Goal: Information Seeking & Learning: Learn about a topic

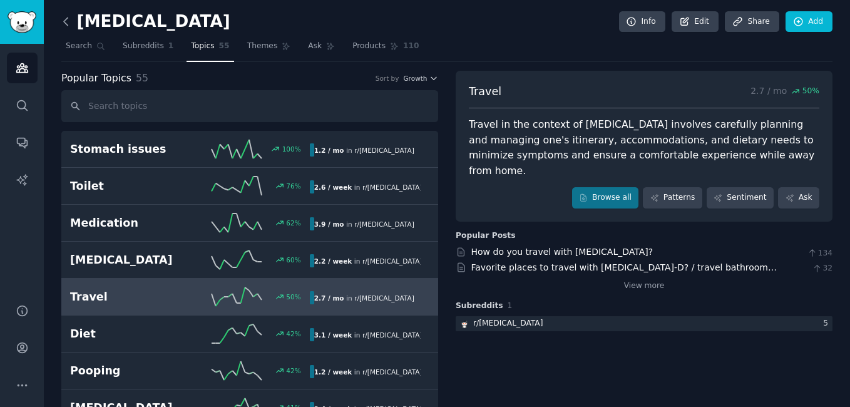
click at [61, 15] on icon at bounding box center [65, 21] width 13 height 13
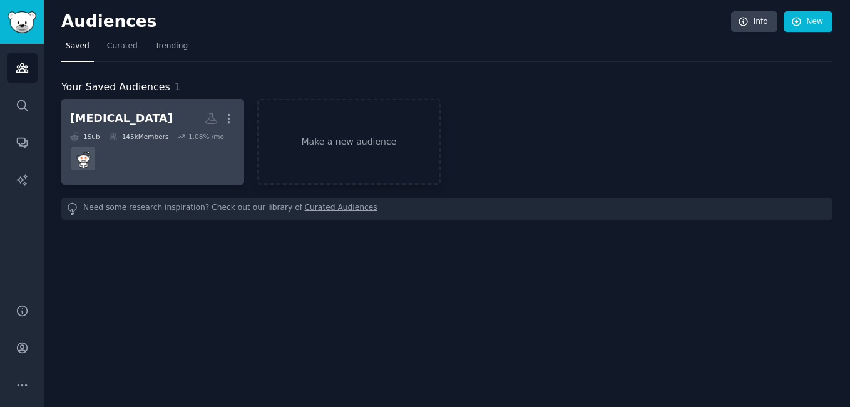
click at [73, 123] on div "[MEDICAL_DATA]" at bounding box center [121, 119] width 103 height 16
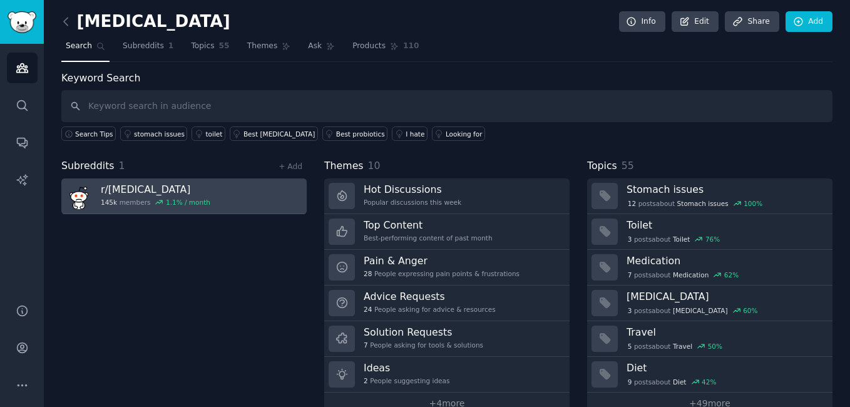
click at [225, 204] on link "r/ [MEDICAL_DATA] 145k members 1.1 % / month" at bounding box center [184, 196] width 246 height 36
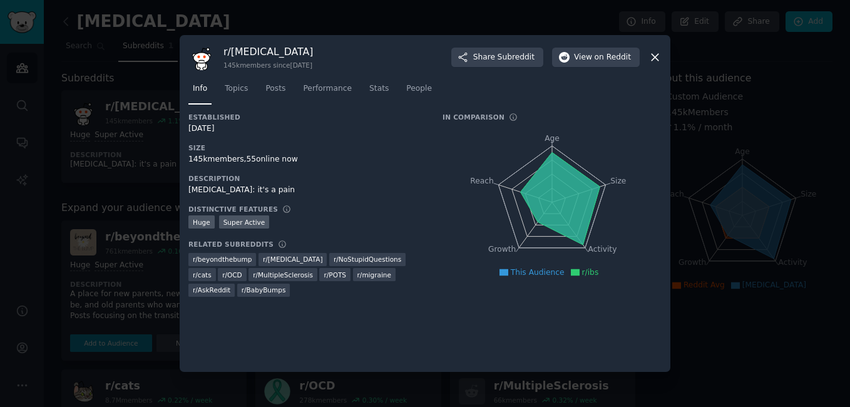
click at [659, 51] on icon at bounding box center [655, 57] width 13 height 13
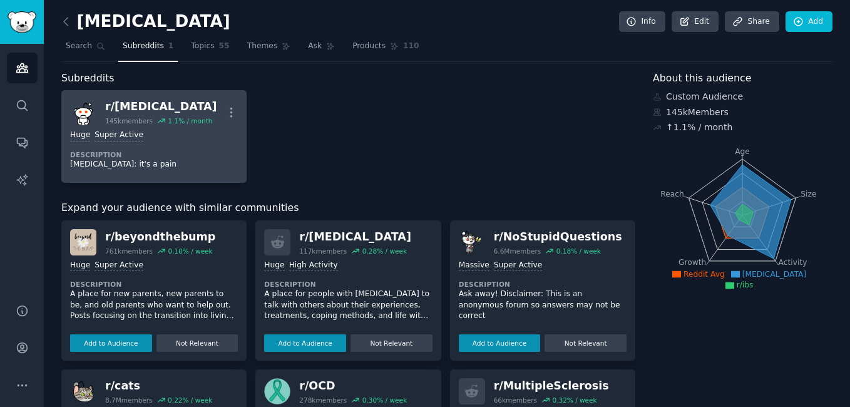
click at [118, 115] on h2 "r/ [MEDICAL_DATA] 145k members 1.1 % / month" at bounding box center [161, 112] width 112 height 26
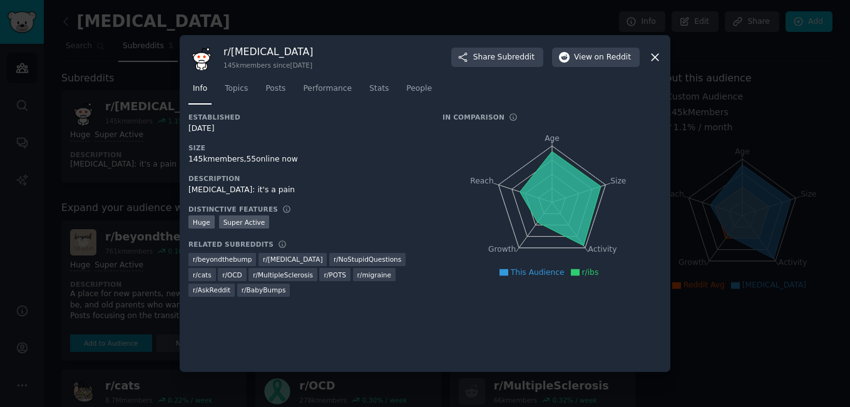
click at [658, 58] on icon at bounding box center [655, 57] width 13 height 13
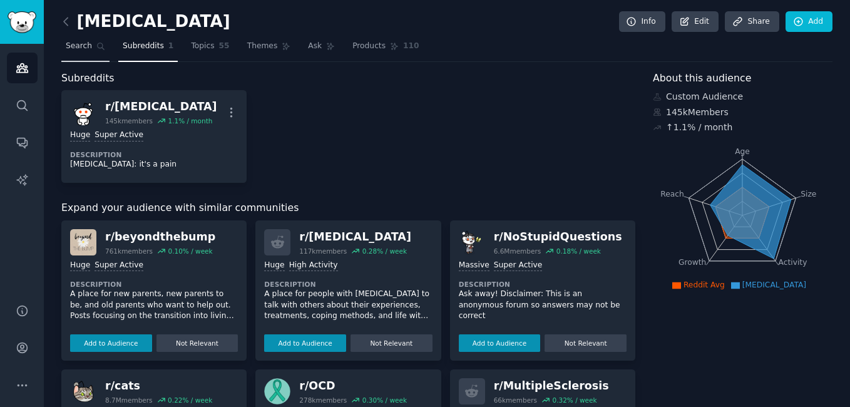
click at [86, 47] on span "Search" at bounding box center [79, 46] width 26 height 11
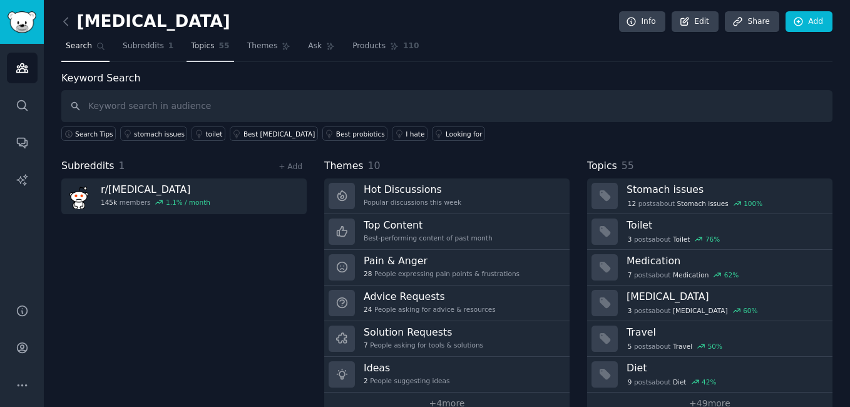
click at [218, 52] on link "Topics 55" at bounding box center [210, 49] width 47 height 26
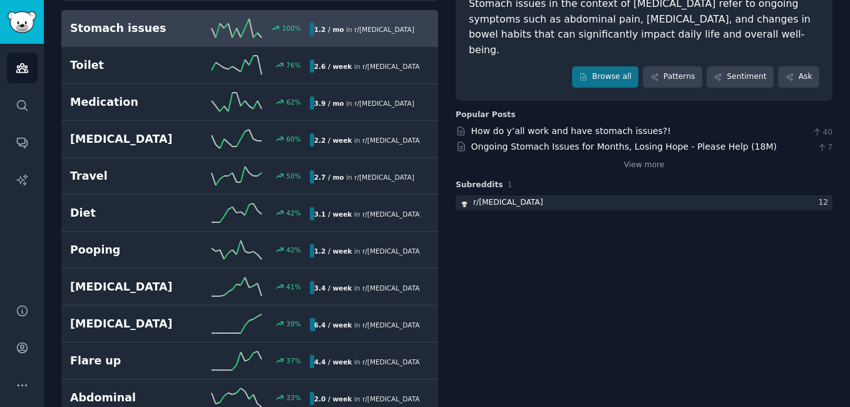
scroll to position [107, 0]
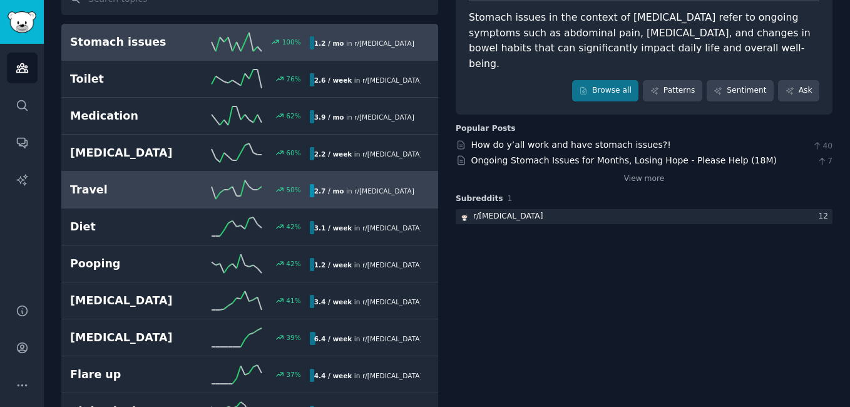
click at [101, 195] on h2 "Travel" at bounding box center [130, 190] width 120 height 16
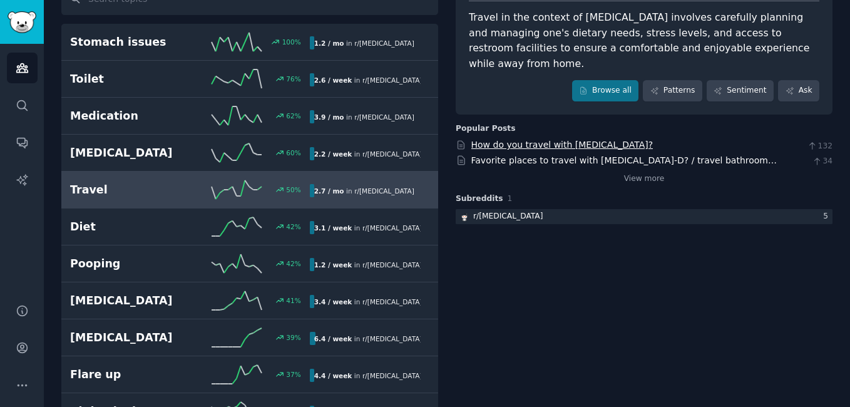
click at [530, 140] on link "How do you travel with [MEDICAL_DATA]?" at bounding box center [563, 145] width 182 height 10
click at [626, 80] on link "Browse all" at bounding box center [605, 90] width 67 height 21
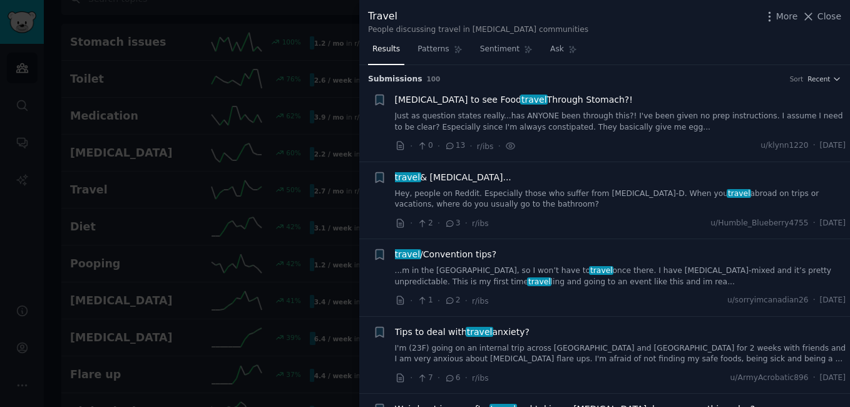
drag, startPoint x: 845, startPoint y: 75, endPoint x: 850, endPoint y: 147, distance: 72.2
click at [850, 147] on div "Submission s 100 Sort Recent + [MEDICAL_DATA] to see Food travel Through Stomac…" at bounding box center [604, 236] width 491 height 343
drag, startPoint x: 850, startPoint y: 147, endPoint x: 718, endPoint y: 36, distance: 172.1
click at [718, 36] on div "Travel People discussing travel in [MEDICAL_DATA] communities More Close" at bounding box center [604, 19] width 491 height 39
click at [827, 20] on span "Close" at bounding box center [830, 16] width 24 height 13
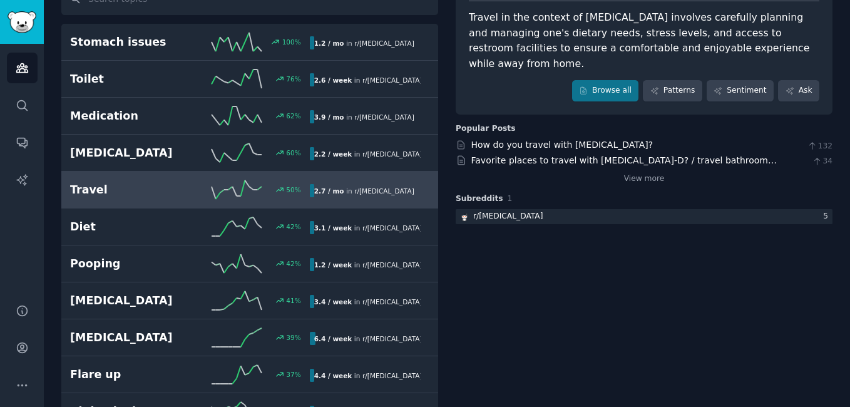
click at [825, 15] on div "Travel 2.7 / mo 50 % Travel in the context of [MEDICAL_DATA] involves carefully…" at bounding box center [644, 39] width 377 height 151
